Goal: Check status: Check status

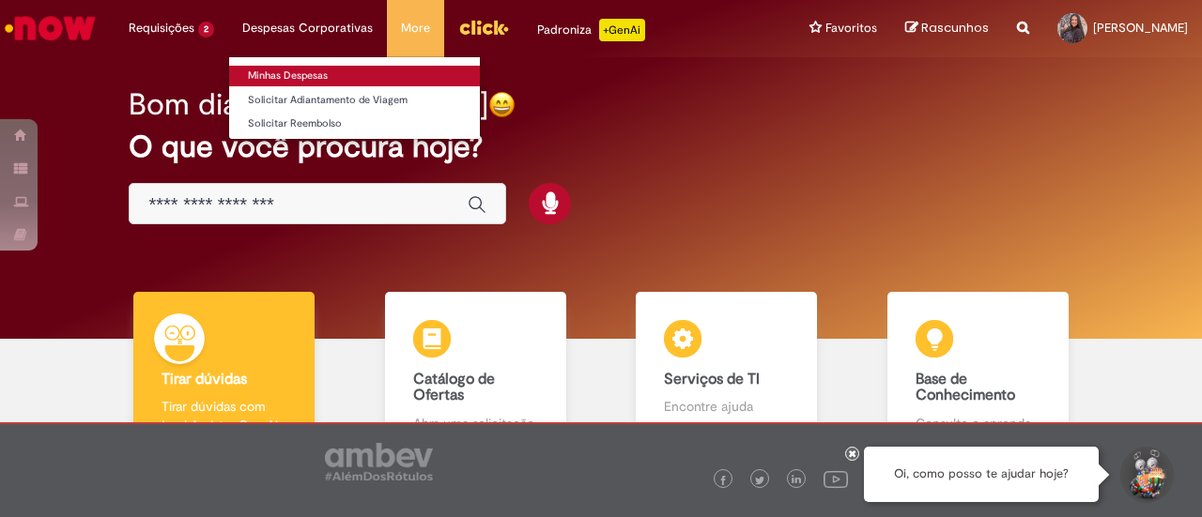
click at [304, 74] on link "Minhas Despesas" at bounding box center [354, 76] width 251 height 21
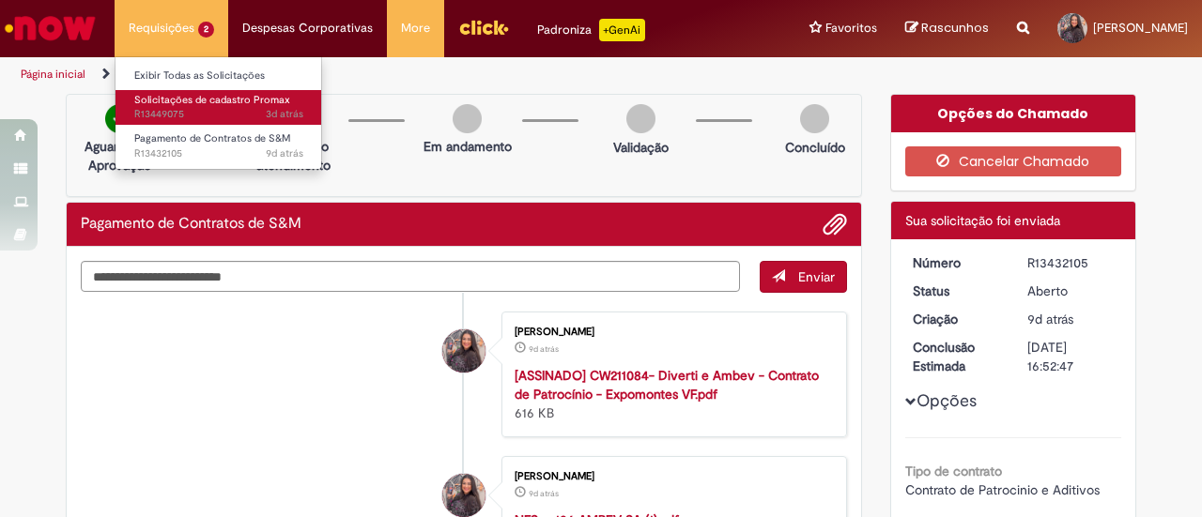
click at [208, 110] on span "3d atrás 3 dias atrás R13449075" at bounding box center [218, 114] width 169 height 15
click at [206, 112] on span "3d atrás 3 dias atrás R13449075" at bounding box center [218, 114] width 169 height 15
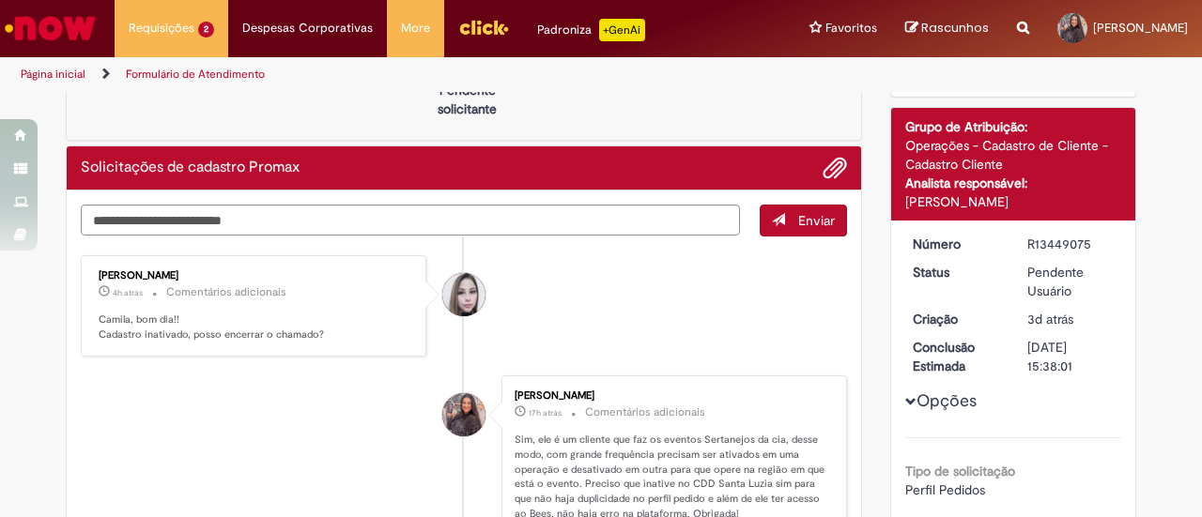
scroll to position [239, 0]
